Goal: Task Accomplishment & Management: Use online tool/utility

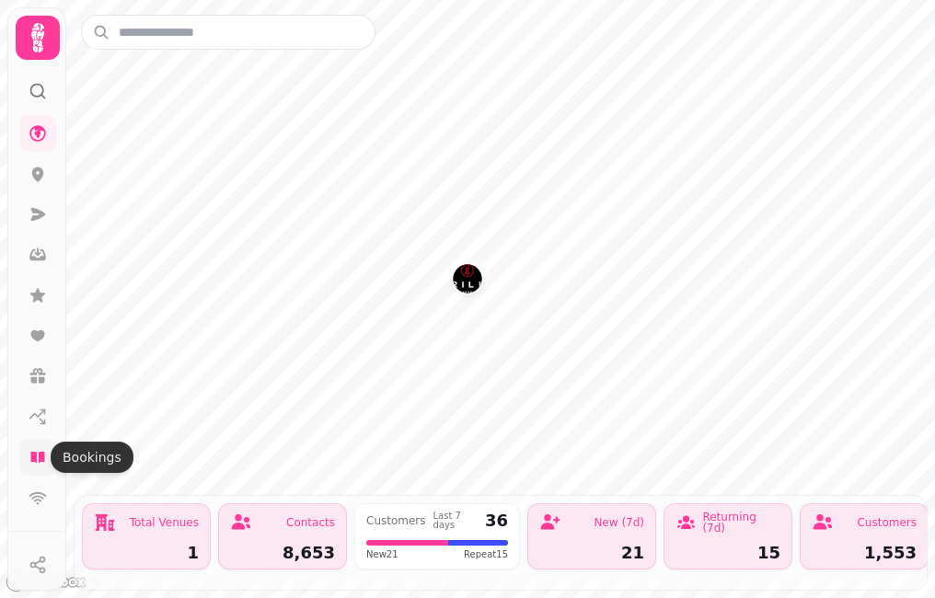
click at [42, 456] on icon at bounding box center [37, 457] width 14 height 11
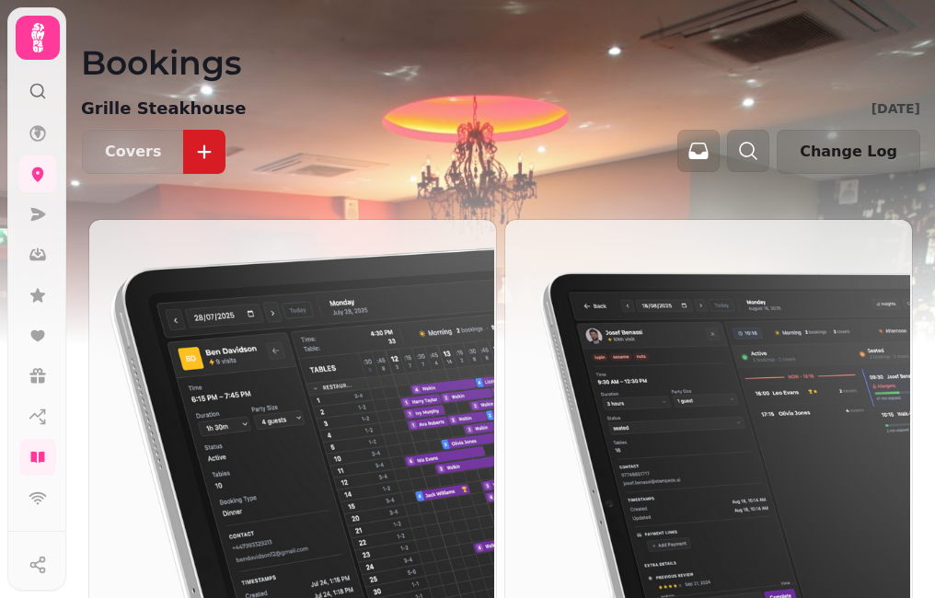
click at [241, 348] on img at bounding box center [290, 421] width 407 height 407
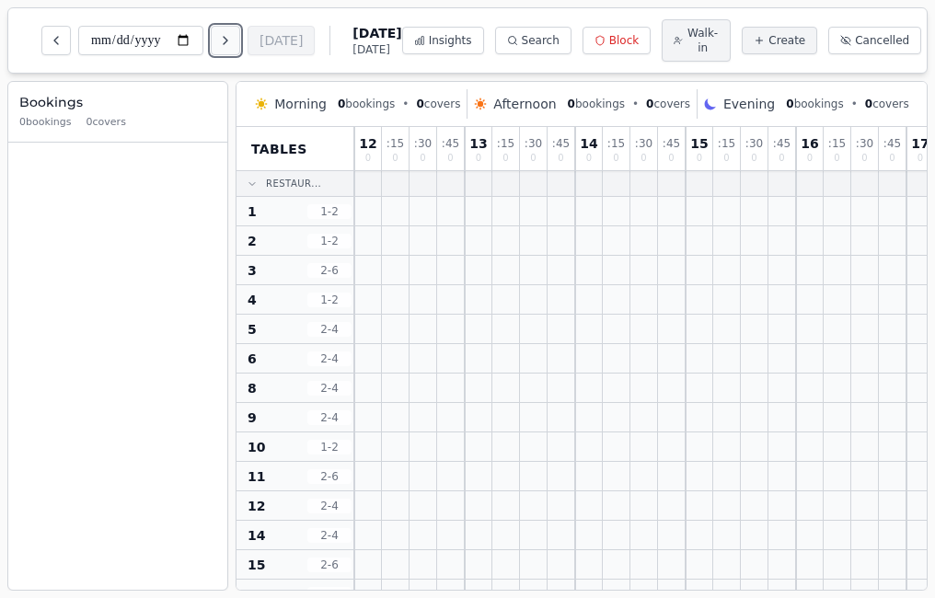
click at [233, 41] on icon "Next day" at bounding box center [225, 40] width 15 height 15
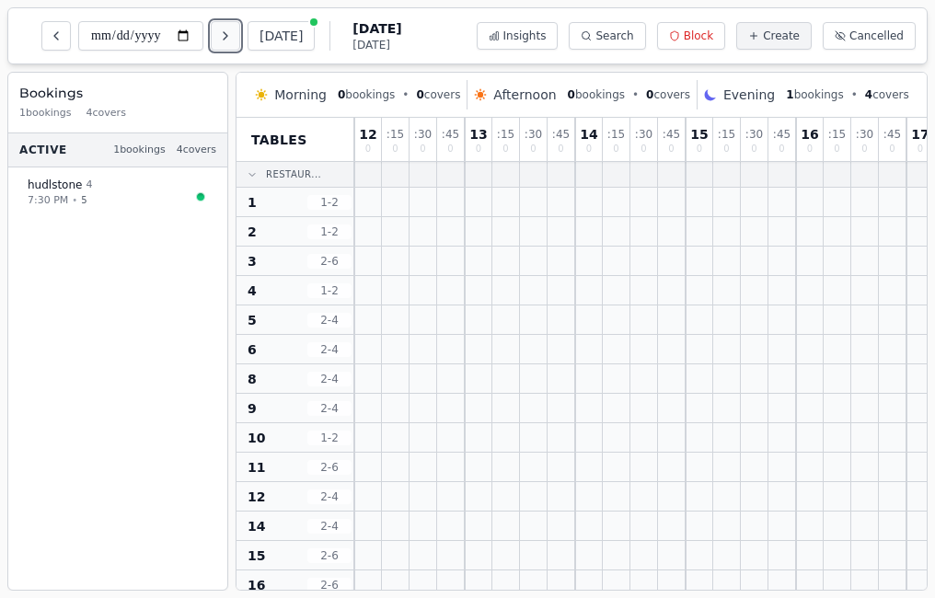
click at [233, 41] on icon "Next day" at bounding box center [225, 36] width 15 height 15
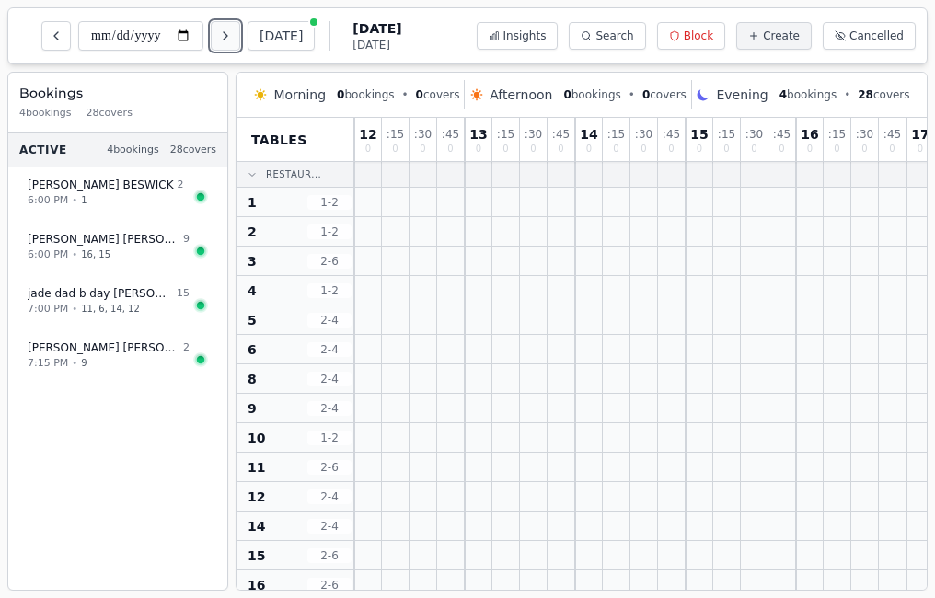
click at [233, 41] on icon "Next day" at bounding box center [225, 36] width 15 height 15
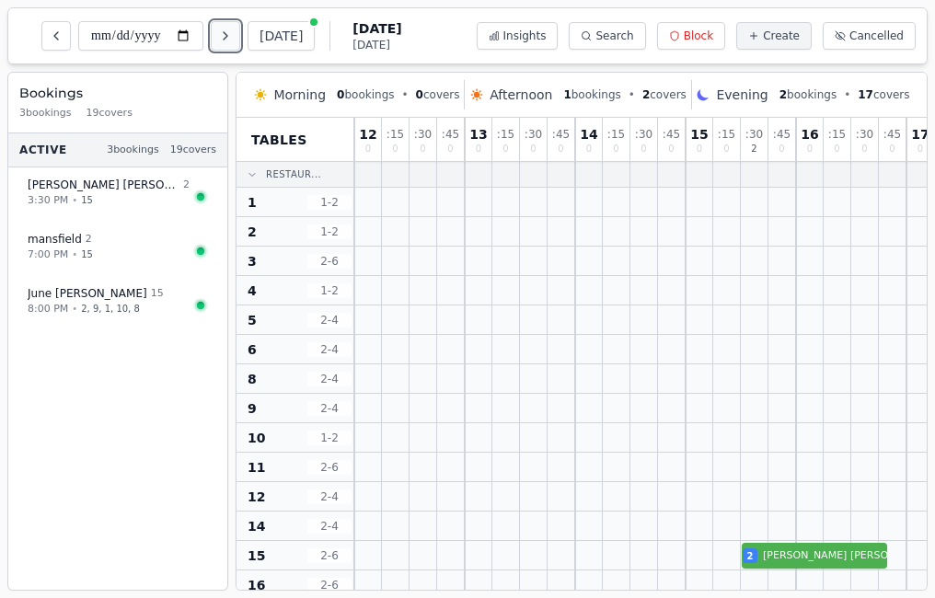
click at [240, 32] on button "Next day" at bounding box center [225, 35] width 29 height 29
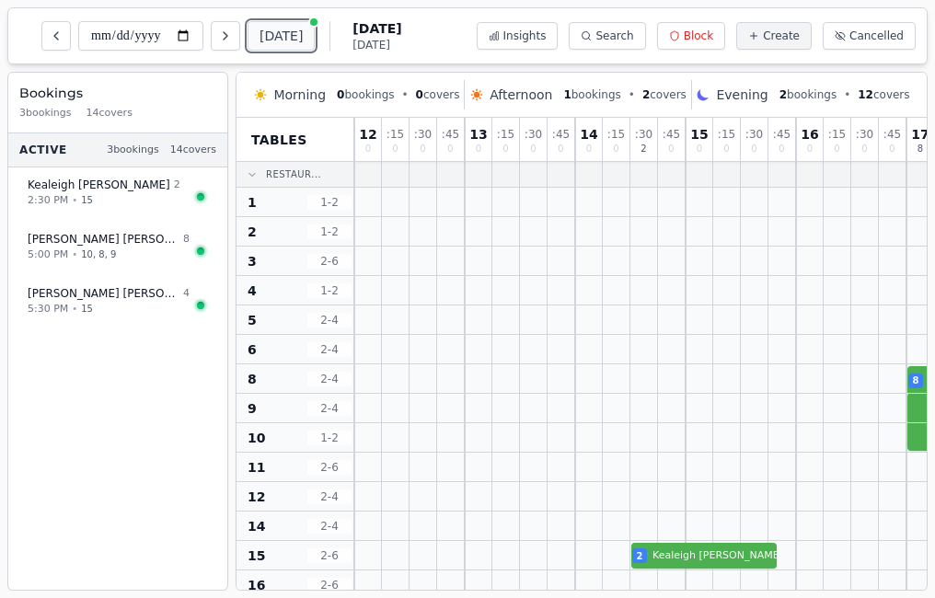
click at [273, 23] on button "Today" at bounding box center [281, 35] width 67 height 29
type input "**********"
